Goal: Communication & Community: Answer question/provide support

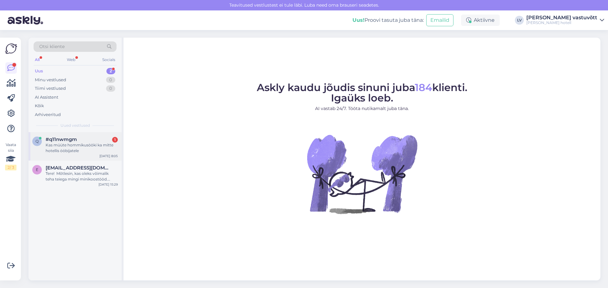
click at [65, 146] on div "Kas müüte hommikusööki ka mitte hotellis ööbijatele" at bounding box center [82, 147] width 72 height 11
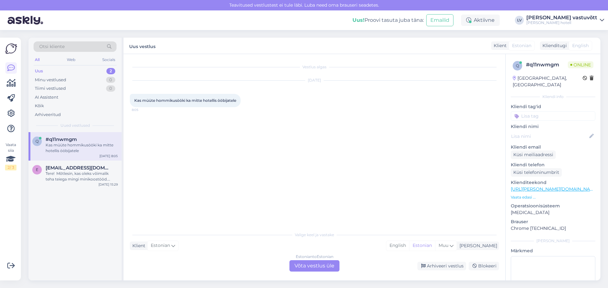
drag, startPoint x: 195, startPoint y: 243, endPoint x: 270, endPoint y: 265, distance: 77.8
click at [195, 243] on div "Klient Estonian Mina English Estonian Muu" at bounding box center [314, 246] width 369 height 9
click at [309, 265] on div "Estonian to Estonian Võta vestlus üle" at bounding box center [314, 265] width 50 height 11
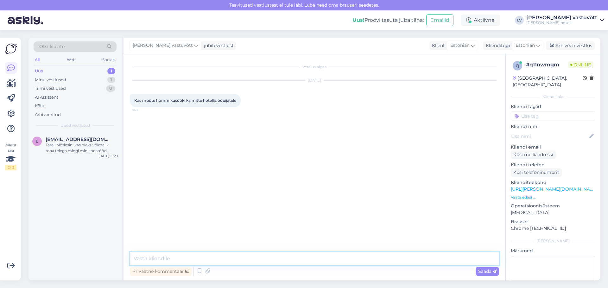
click at [169, 258] on textarea at bounding box center [314, 258] width 369 height 13
click at [201, 275] on icon at bounding box center [200, 271] width 8 height 9
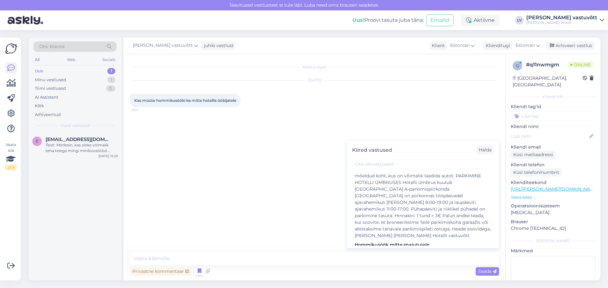
scroll to position [601, 0]
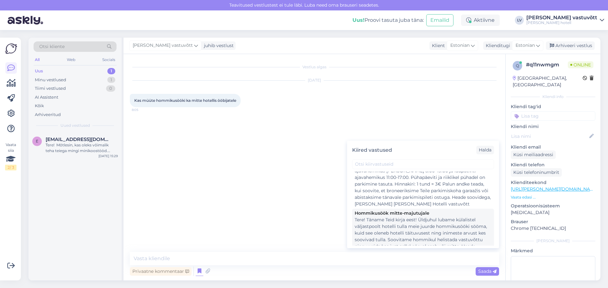
click at [439, 217] on div "Tere! Täname Teid kirja eest! Üldjuhul lubame külalistel väljastpoolt hotelli t…" at bounding box center [422, 240] width 137 height 47
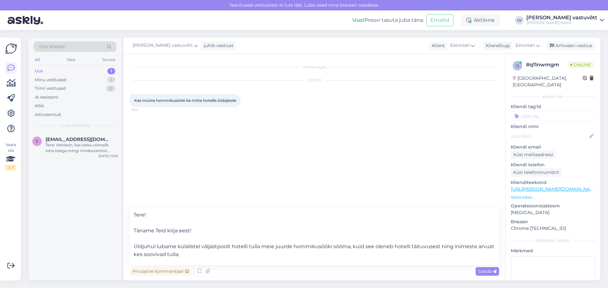
scroll to position [32, 0]
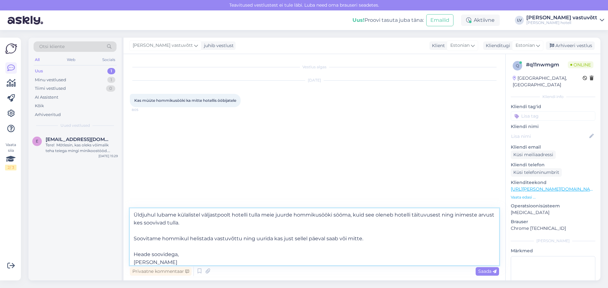
click at [265, 223] on textarea "Tere! Täname Teid kirja eest! Üldjuhul lubame külalistel väljastpoolt hotelli t…" at bounding box center [314, 237] width 369 height 57
click at [237, 237] on textarea "Tere! Täname Teid kirja eest! Üldjuhul lubame külalistel väljastpoolt hotelli t…" at bounding box center [314, 237] width 369 height 57
drag, startPoint x: 415, startPoint y: 247, endPoint x: 222, endPoint y: 234, distance: 193.1
click at [222, 234] on textarea "Tere! Täname Teid kirja eest! Üldjuhul lubame külalistel väljastpoolt hotelli t…" at bounding box center [314, 237] width 369 height 57
click at [159, 235] on textarea "Tere! Täname Teid kirja eest! Üldjuhul lubame külalistel väljastpoolt hotelli t…" at bounding box center [314, 237] width 369 height 57
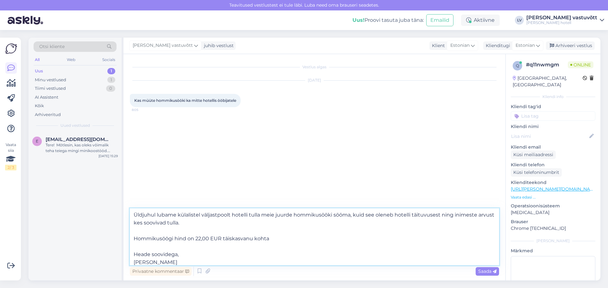
drag, startPoint x: 291, startPoint y: 239, endPoint x: 221, endPoint y: 238, distance: 70.6
click at [221, 238] on textarea "Tere! Täname Teid kirja eest! Üldjuhul lubame külalistel väljastpoolt hotelli t…" at bounding box center [314, 237] width 369 height 57
click at [276, 236] on textarea "Tere! Täname Teid kirja eest! Üldjuhul lubame külalistel väljastpoolt hotelli t…" at bounding box center [314, 237] width 369 height 57
drag, startPoint x: 289, startPoint y: 239, endPoint x: 221, endPoint y: 241, distance: 68.1
click at [221, 241] on textarea "Tere! Täname Teid kirja eest! Üldjuhul lubame külalistel väljastpoolt hotelli t…" at bounding box center [314, 237] width 369 height 57
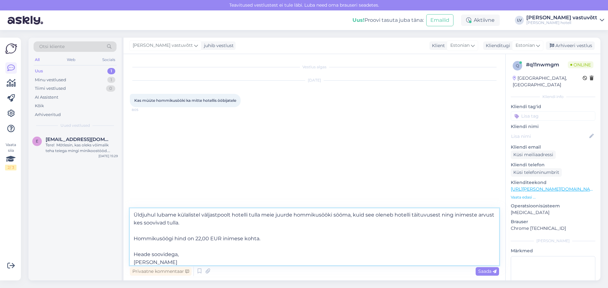
click at [289, 238] on textarea "Tere! Täname Teid kirja eest! Üldjuhul lubame külalistel väljastpoolt hotelli t…" at bounding box center [314, 237] width 369 height 57
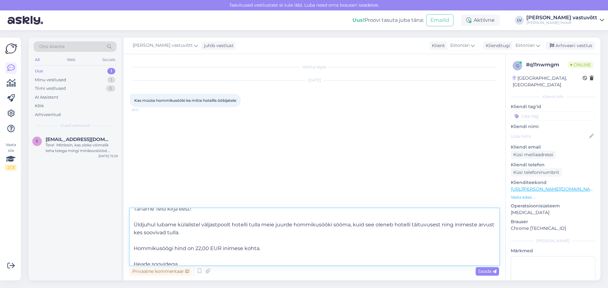
scroll to position [51, 0]
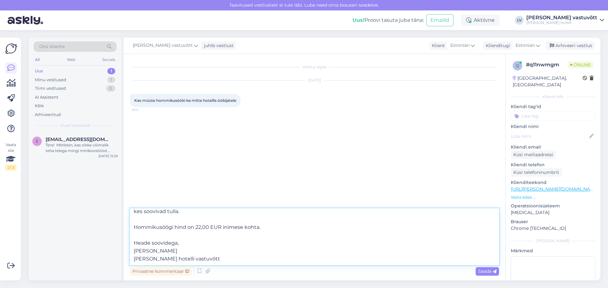
click at [285, 218] on textarea "Tere! Täname Teid kirja eest! Üldjuhul lubame külalistel väljastpoolt hotelli t…" at bounding box center [314, 237] width 369 height 57
click at [285, 221] on textarea "Tere! Täname Teid kirja eest! Üldjuhul lubame külalistel väljastpoolt hotelli t…" at bounding box center [314, 237] width 369 height 57
type textarea "Tere! Täname Teid kirja eest! Üldjuhul lubame külalistel väljastpoolt hotelli t…"
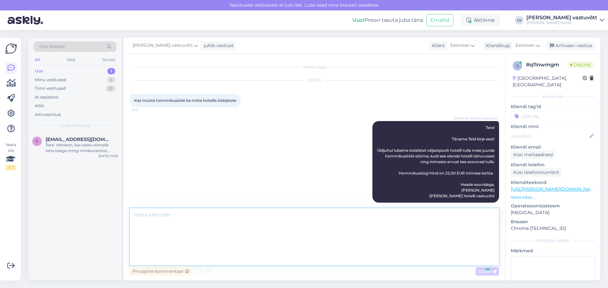
scroll to position [0, 0]
type textarea "K"
